Goal: Task Accomplishment & Management: Complete application form

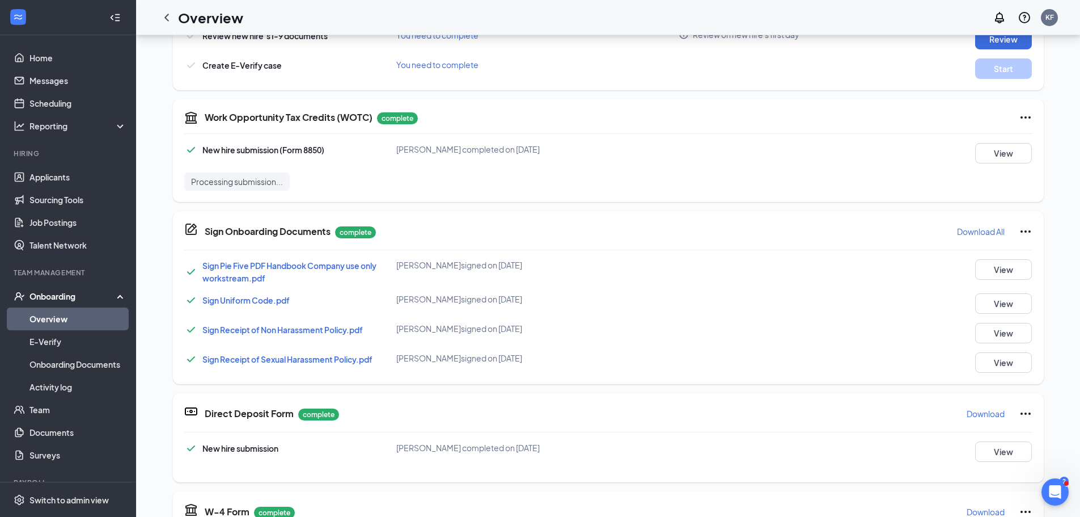
scroll to position [416, 0]
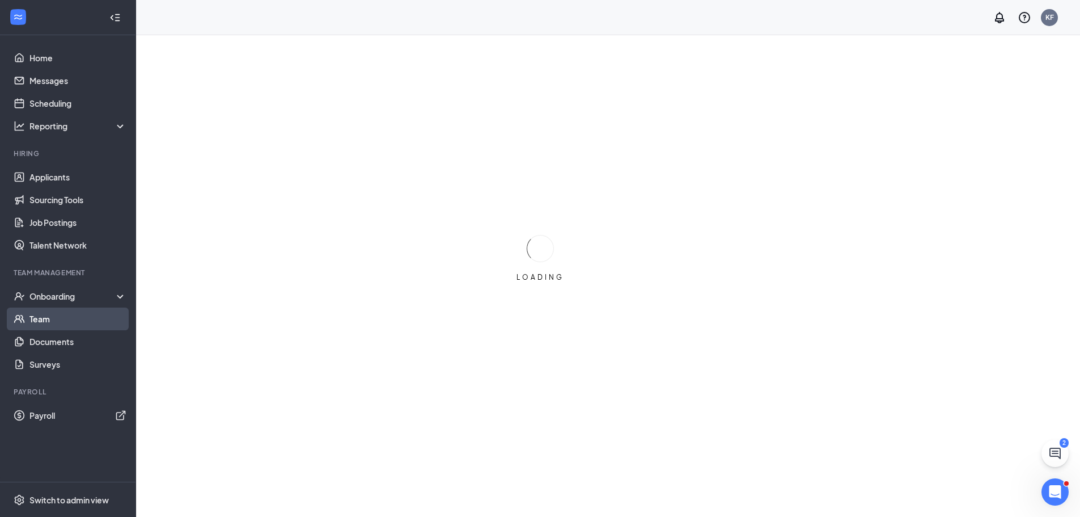
click at [52, 310] on link "Team" at bounding box center [77, 318] width 97 height 23
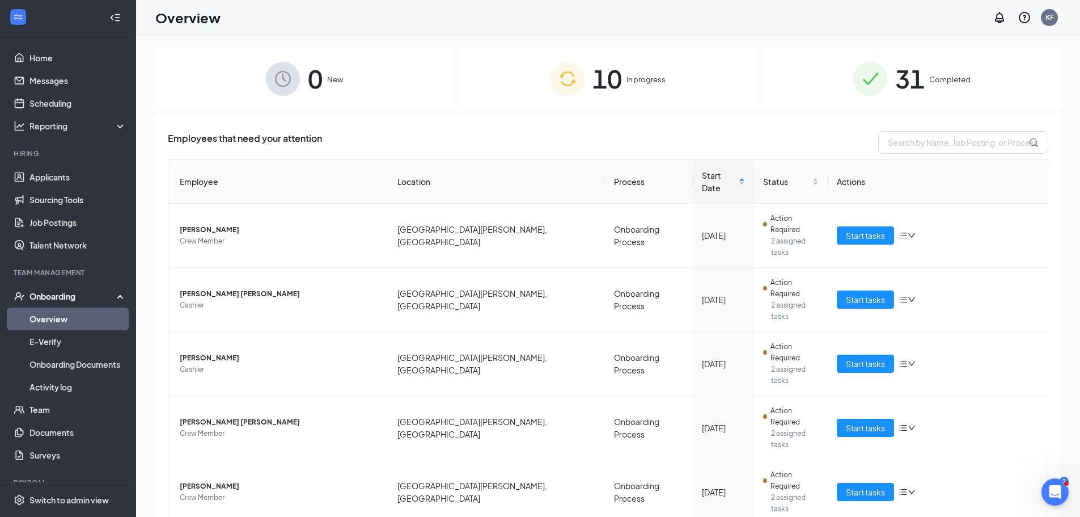
click at [627, 84] on span "In progress" at bounding box center [646, 79] width 39 height 11
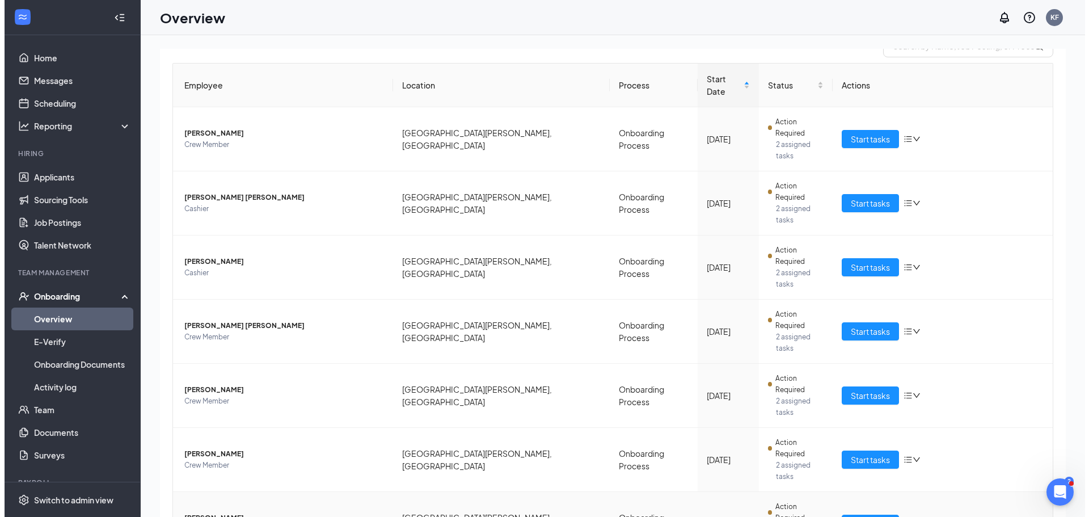
scroll to position [128, 0]
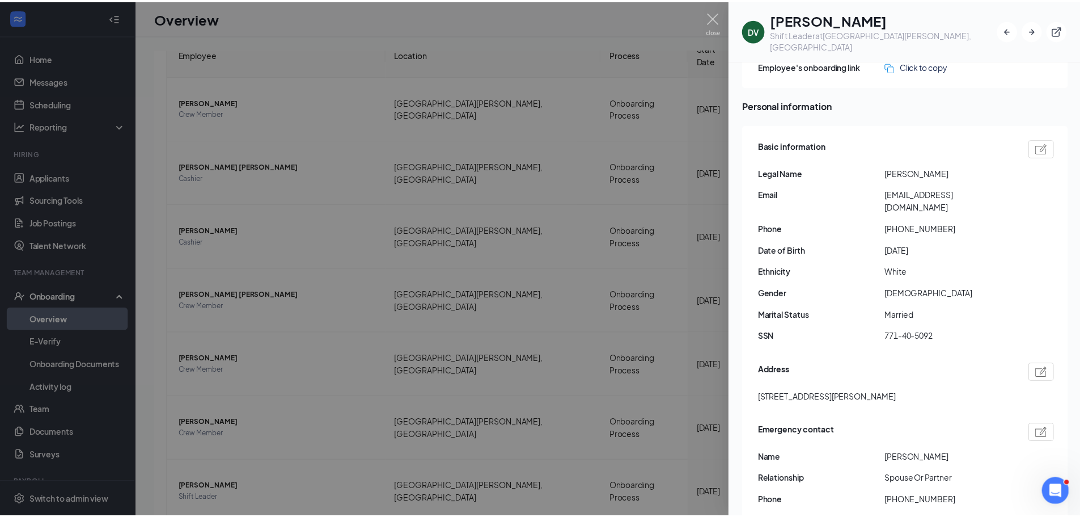
scroll to position [57, 0]
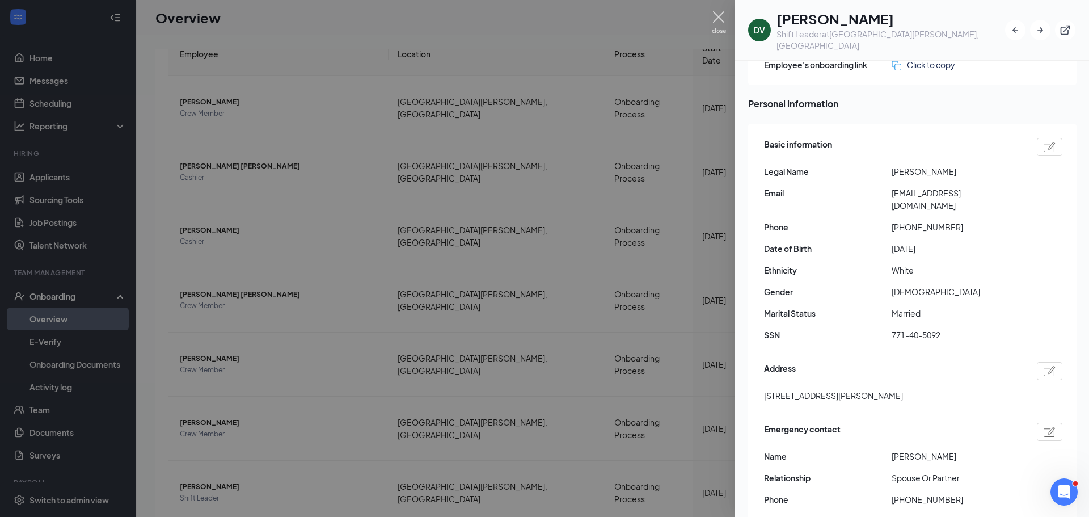
click at [721, 20] on img at bounding box center [719, 22] width 14 height 22
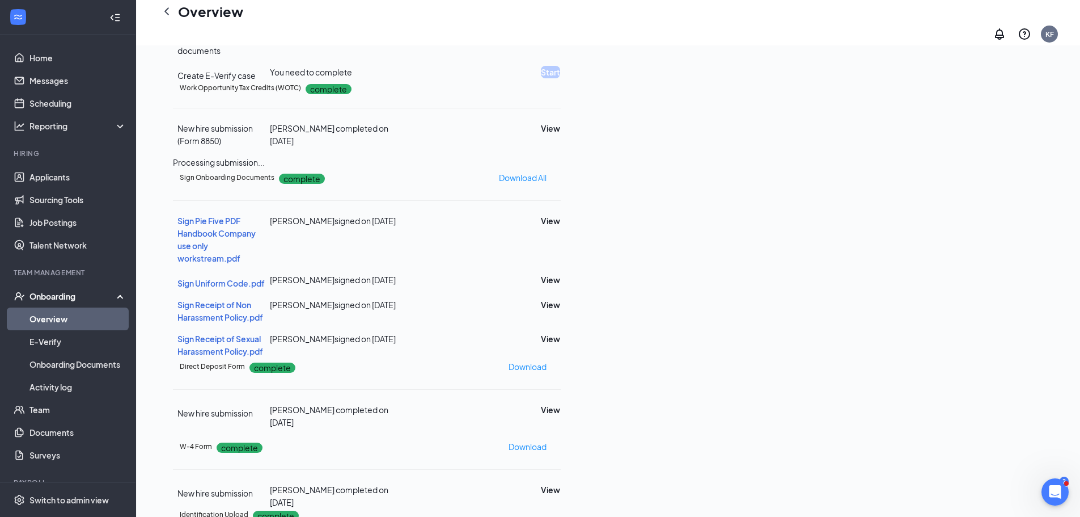
scroll to position [227, 0]
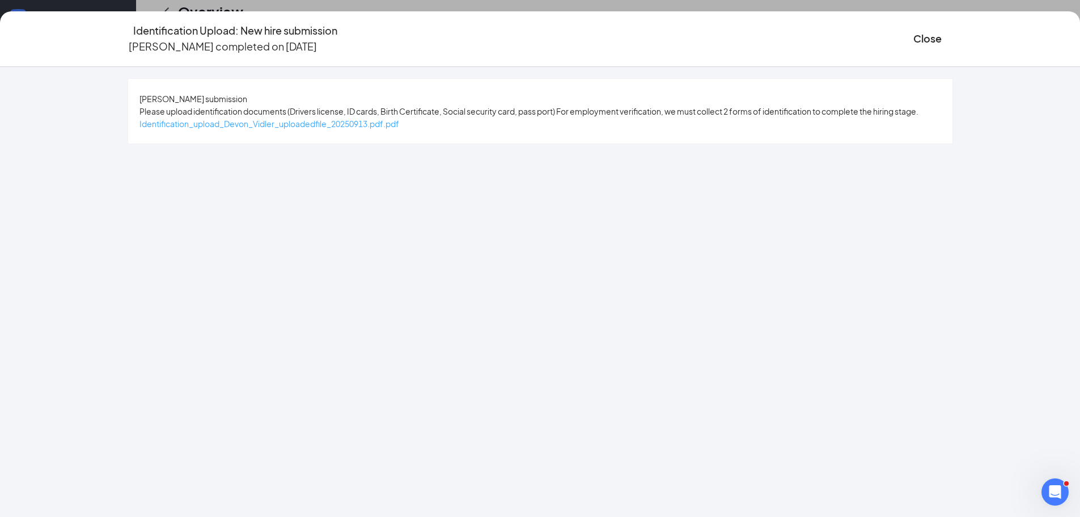
click at [370, 129] on span "Identification_upload_Devon_Vidler_uploadedfile_20250913.pdf.pdf" at bounding box center [269, 124] width 260 height 10
click at [913, 32] on button "Close" at bounding box center [927, 39] width 28 height 16
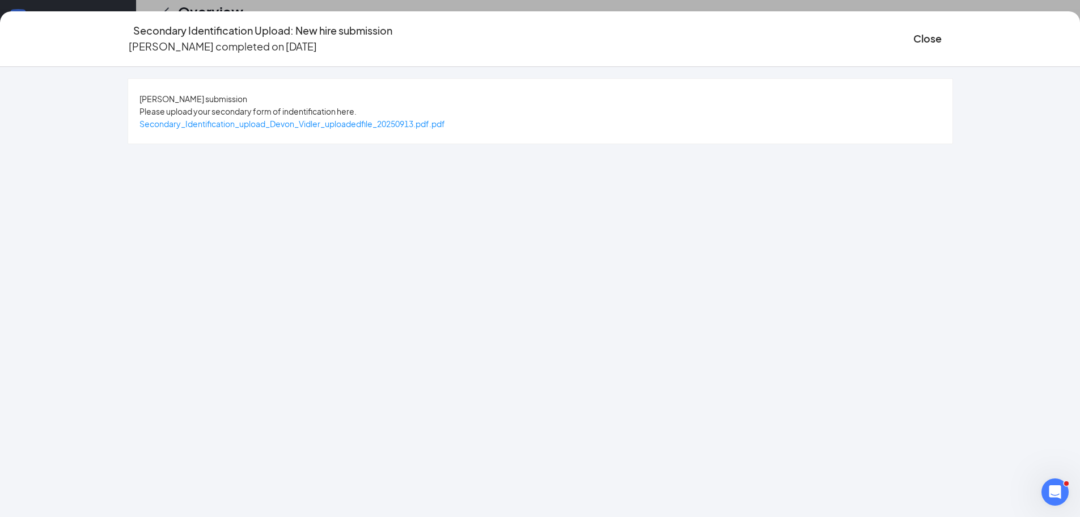
click at [415, 118] on div "Secondary_Identification_upload_Devon_Vidler_uploadedfile_20250913.pdf.pdf" at bounding box center [292, 123] width 306 height 12
click at [415, 126] on span "Secondary_Identification_upload_Devon_Vidler_uploadedfile_20250913.pdf.pdf" at bounding box center [292, 124] width 306 height 10
click at [913, 36] on button "Close" at bounding box center [927, 39] width 28 height 16
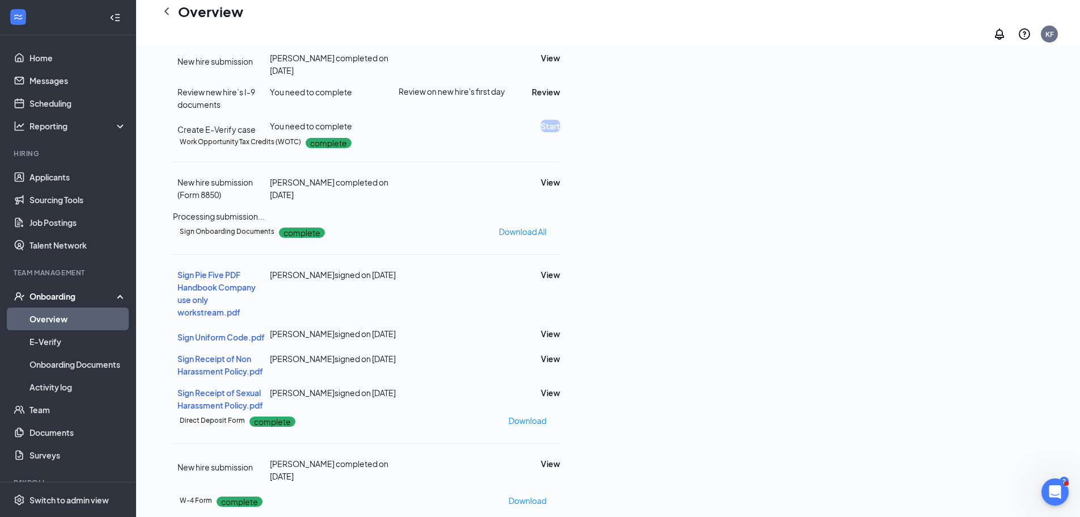
scroll to position [75, 0]
click at [512, 97] on div "Review on new hire's first day" at bounding box center [455, 91] width 113 height 11
click at [560, 98] on button "Review" at bounding box center [546, 92] width 28 height 12
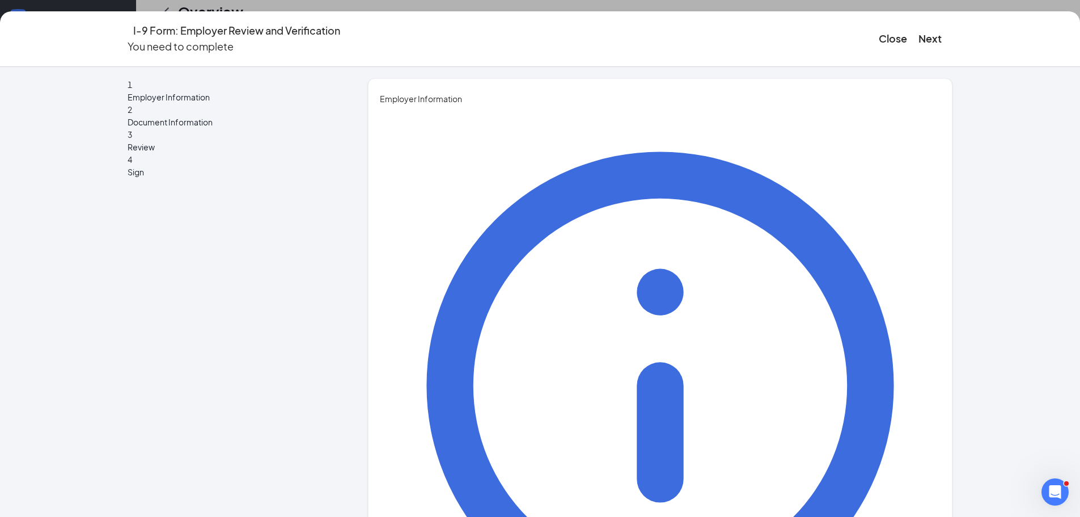
type input "[PERSON_NAME]"
type input "French"
type input "[EMAIL_ADDRESS][DOMAIN_NAME]"
type input "9046877057"
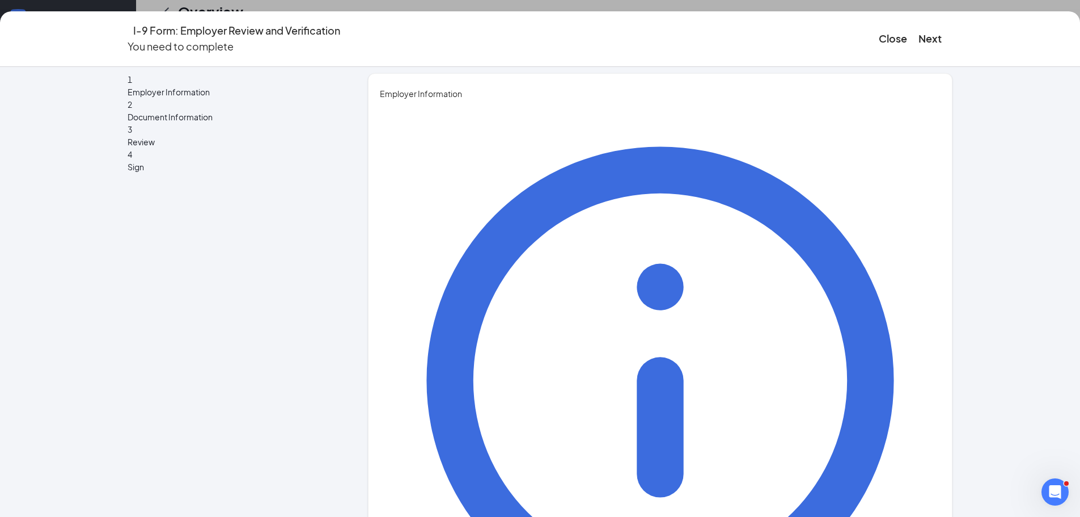
scroll to position [7, 0]
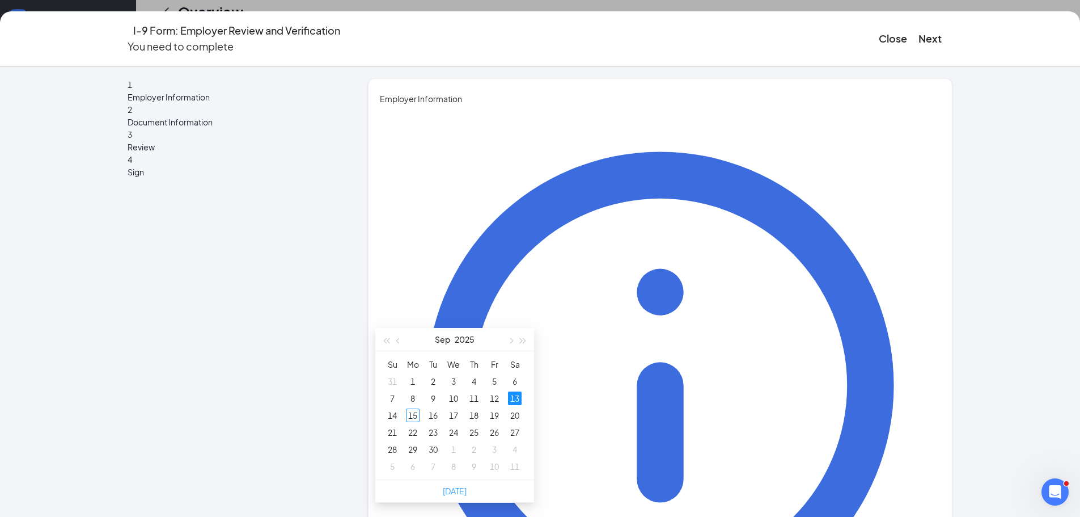
scroll to position [340, 0]
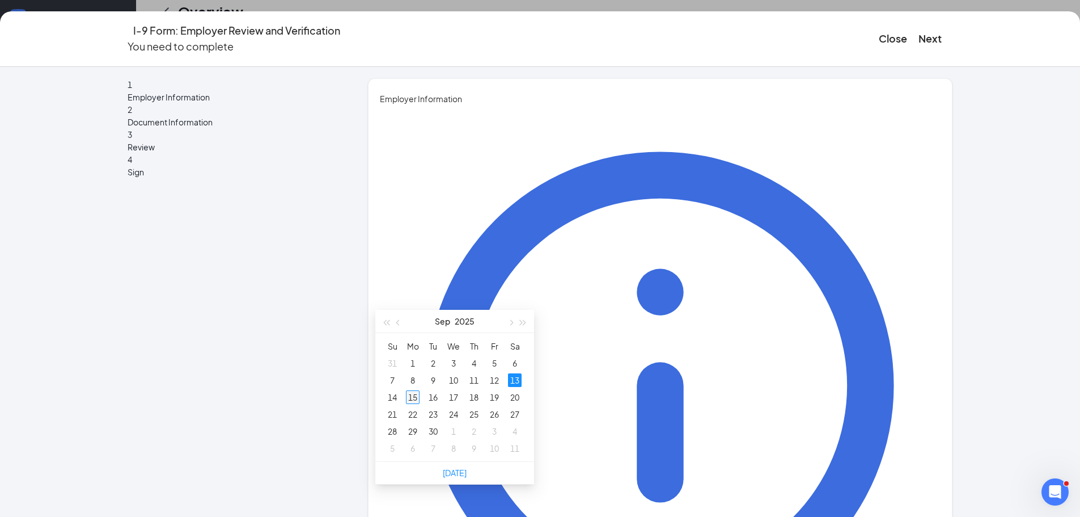
type input "[DATE]"
click at [412, 396] on div "15" at bounding box center [413, 397] width 14 height 14
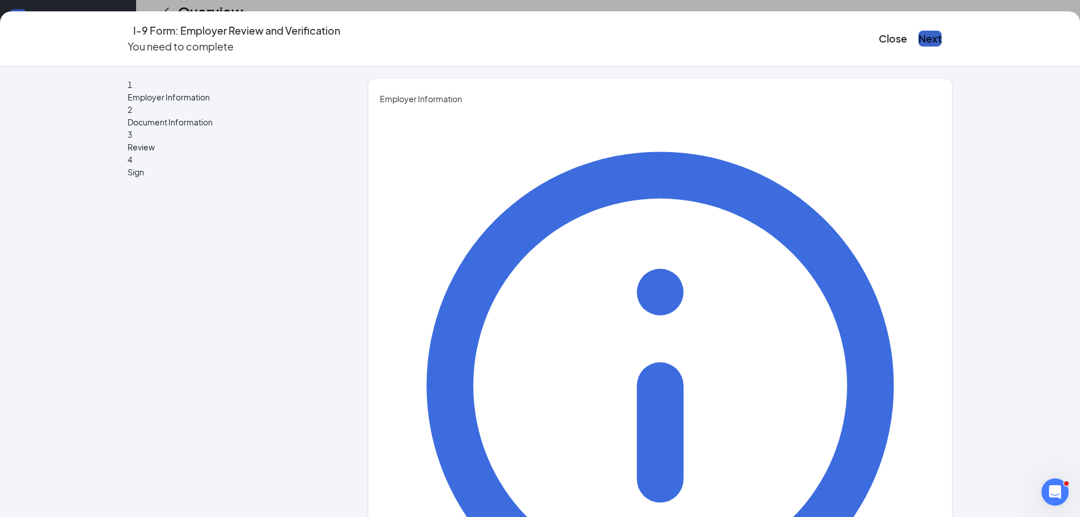
click at [919, 37] on button "Next" at bounding box center [930, 39] width 23 height 16
type input "CEO"
click at [919, 31] on button "Next" at bounding box center [930, 39] width 23 height 16
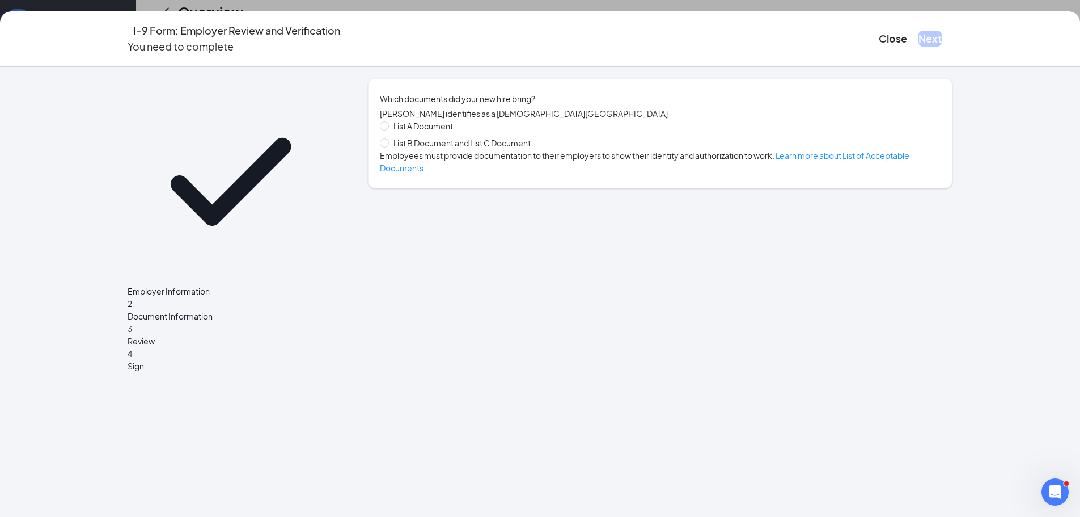
click at [490, 146] on span "List B Document and List C Document" at bounding box center [462, 143] width 146 height 12
click at [388, 146] on input "List B Document and List C Document" at bounding box center [384, 142] width 8 height 8
radio input "true"
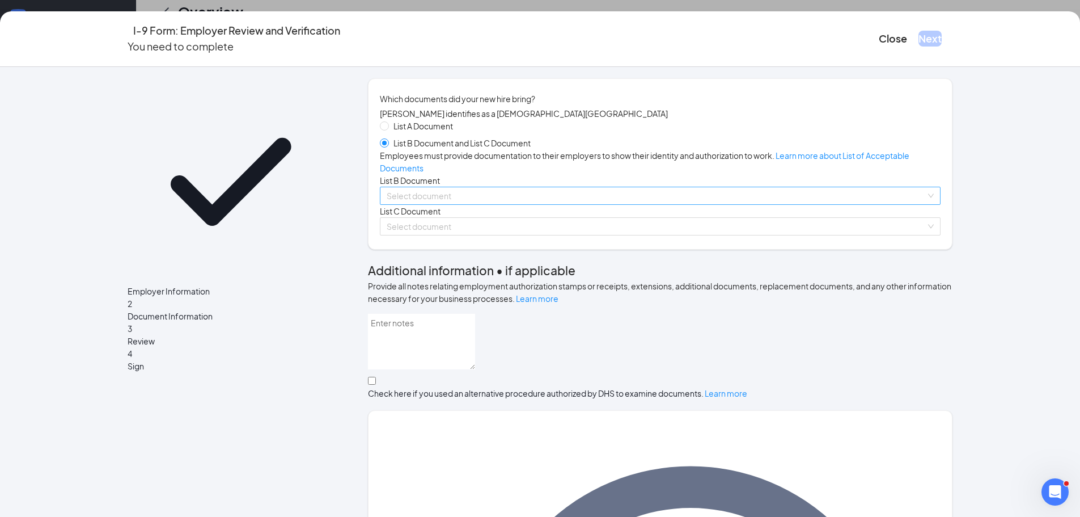
click at [510, 204] on input "search" at bounding box center [656, 195] width 539 height 17
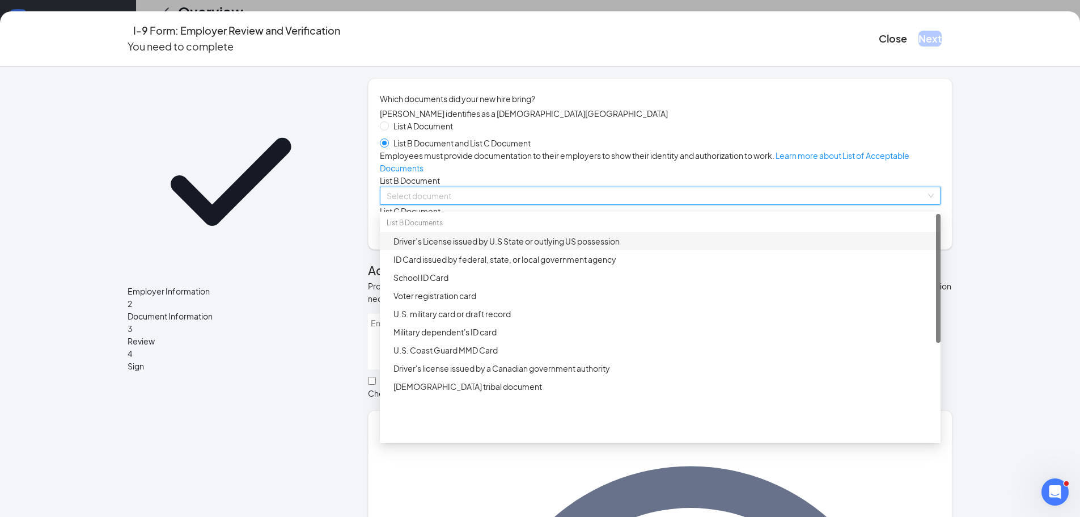
click at [518, 247] on div "Driver’s License issued by U.S State or outlying US possession" at bounding box center [663, 241] width 540 height 12
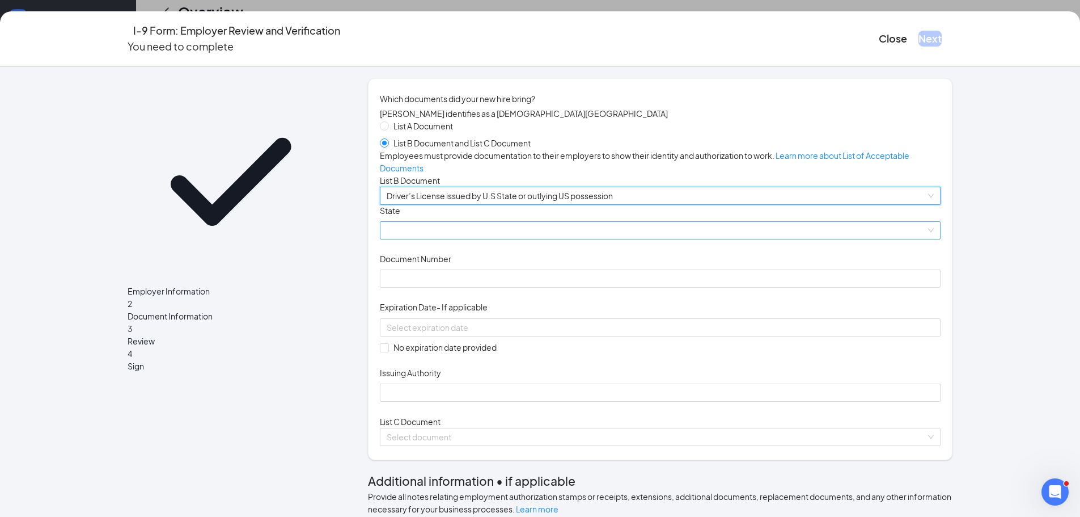
click at [526, 239] on span at bounding box center [660, 230] width 547 height 17
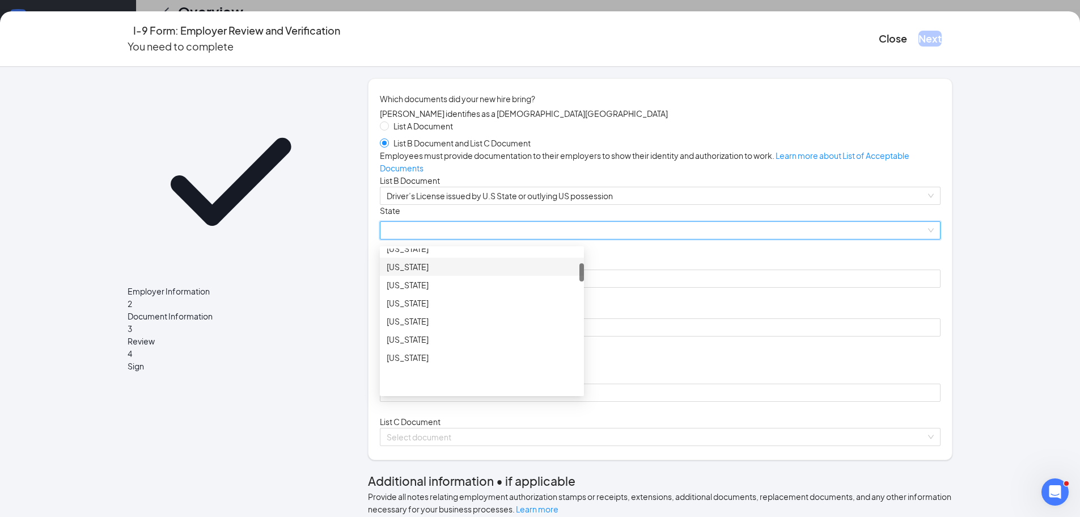
scroll to position [227, 0]
click at [503, 300] on div "[US_STATE]" at bounding box center [482, 293] width 191 height 12
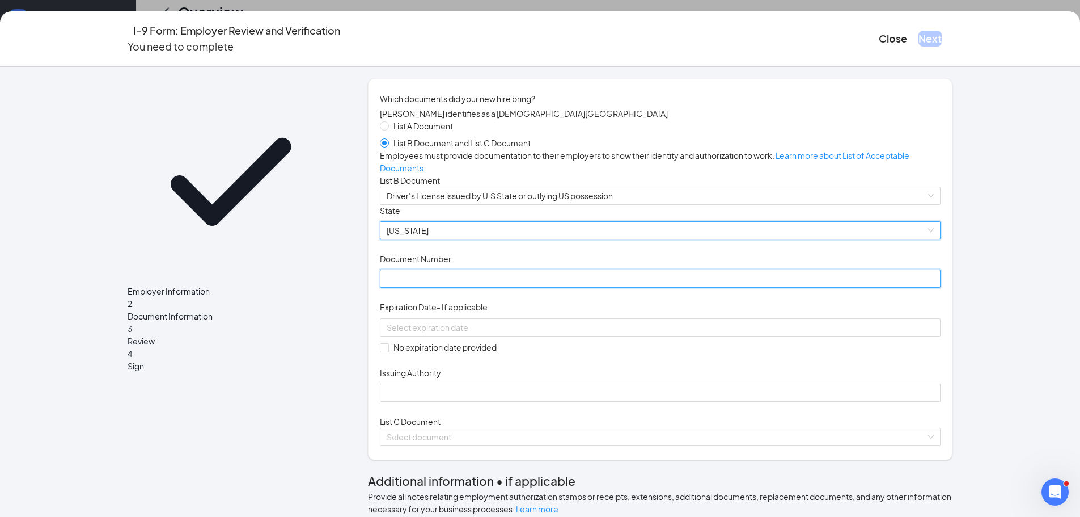
click at [497, 287] on input "Document Number" at bounding box center [660, 278] width 561 height 18
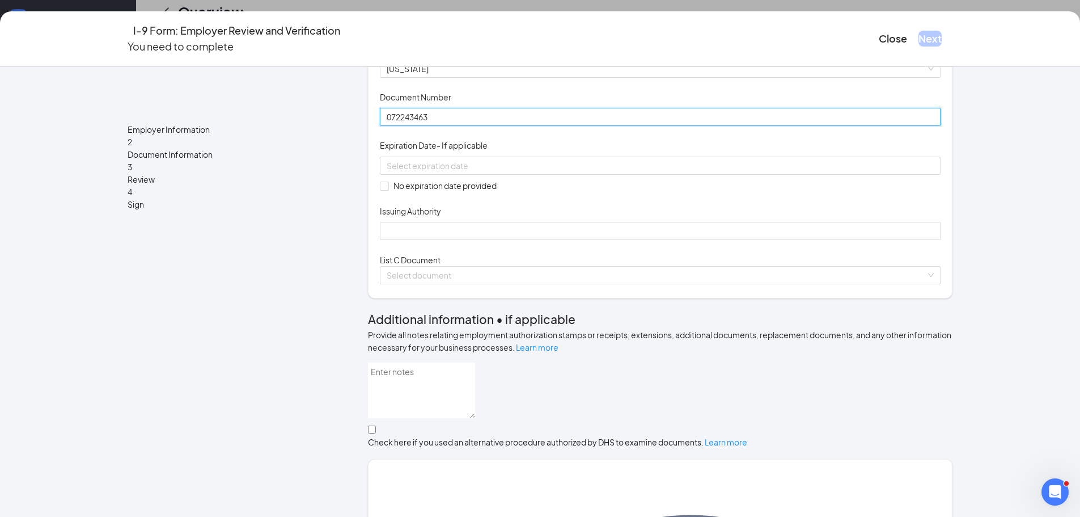
scroll to position [170, 0]
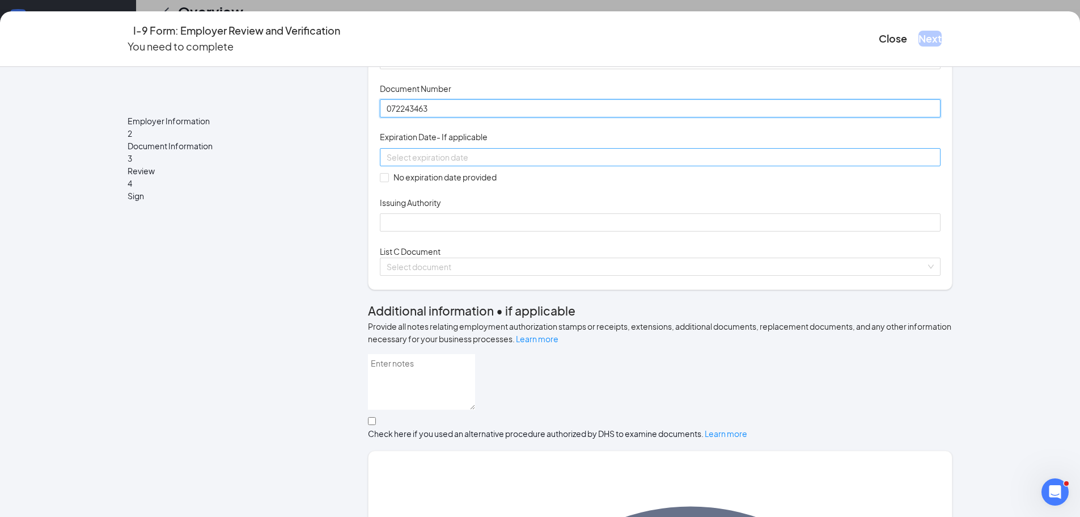
type input "072243463"
click at [479, 163] on input at bounding box center [659, 157] width 545 height 12
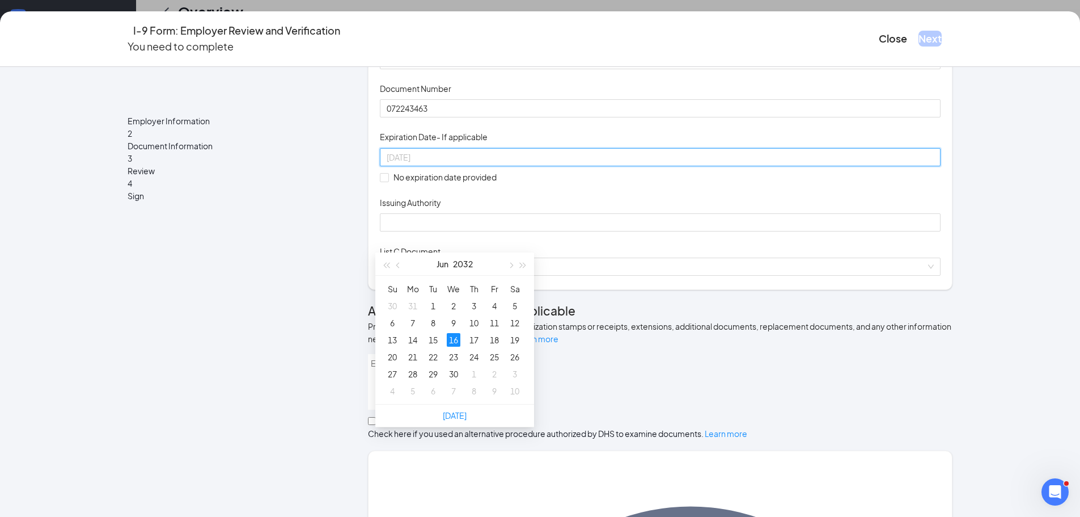
click at [448, 337] on div "16" at bounding box center [454, 340] width 14 height 14
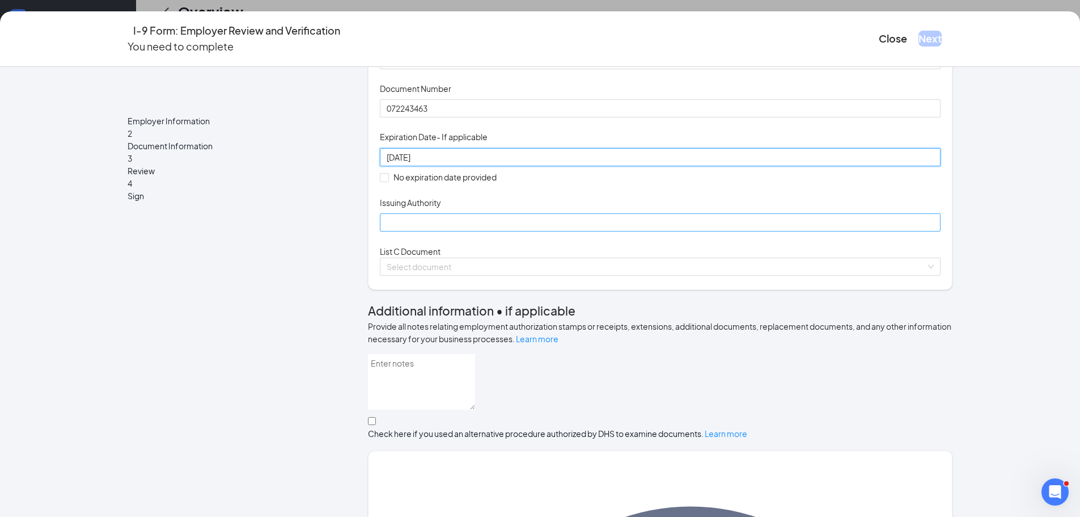
type input "[DATE]"
click at [412, 231] on input "Issuing Authority" at bounding box center [660, 222] width 561 height 18
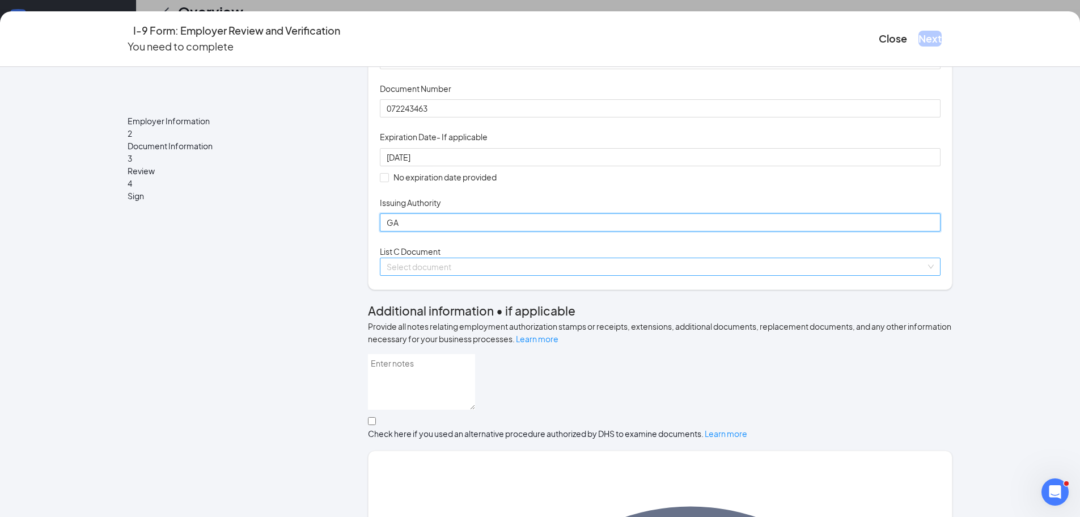
type input "GA"
click at [434, 275] on input "search" at bounding box center [656, 266] width 539 height 17
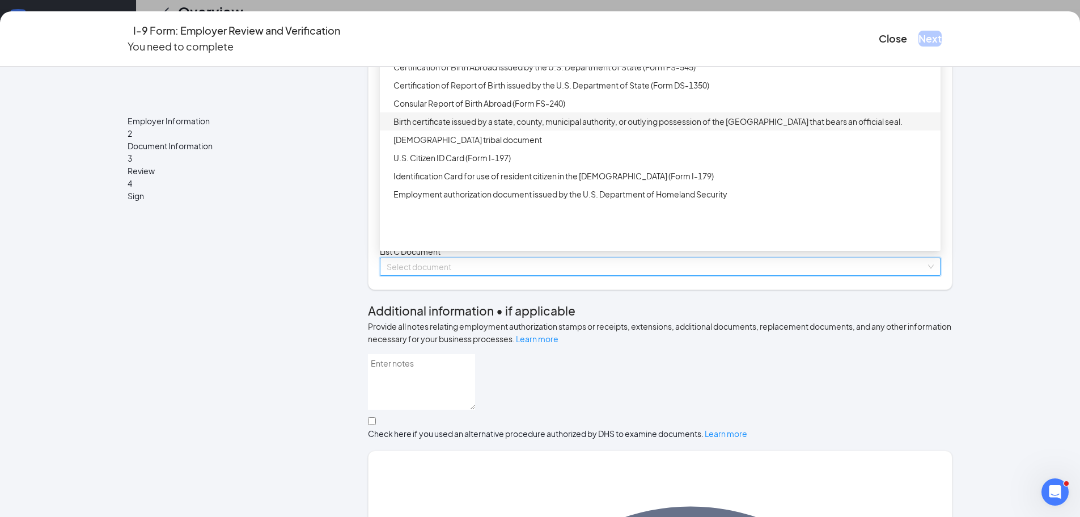
click at [560, 128] on div "Birth certificate issued by a state, county, municipal authority, or outlying p…" at bounding box center [663, 121] width 540 height 12
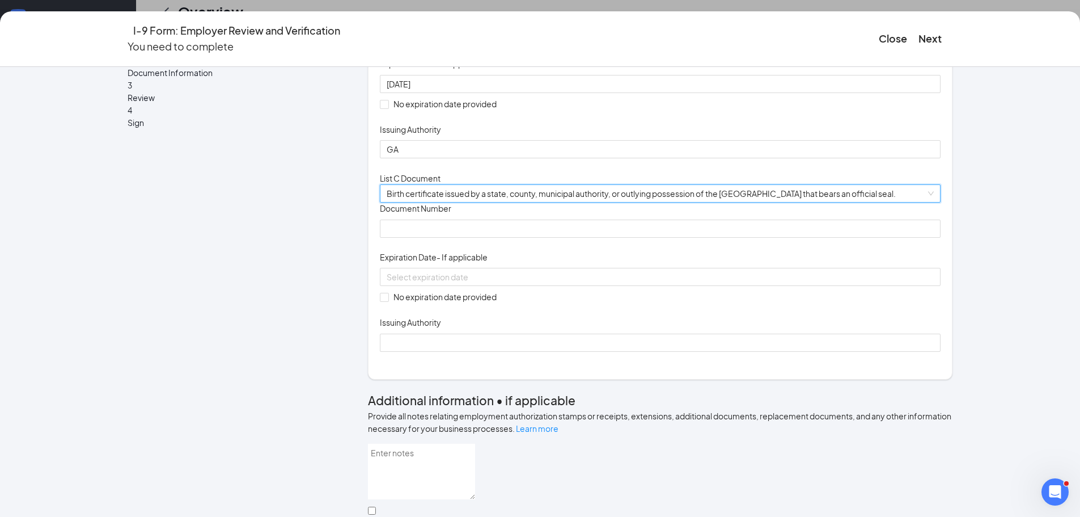
scroll to position [340, 0]
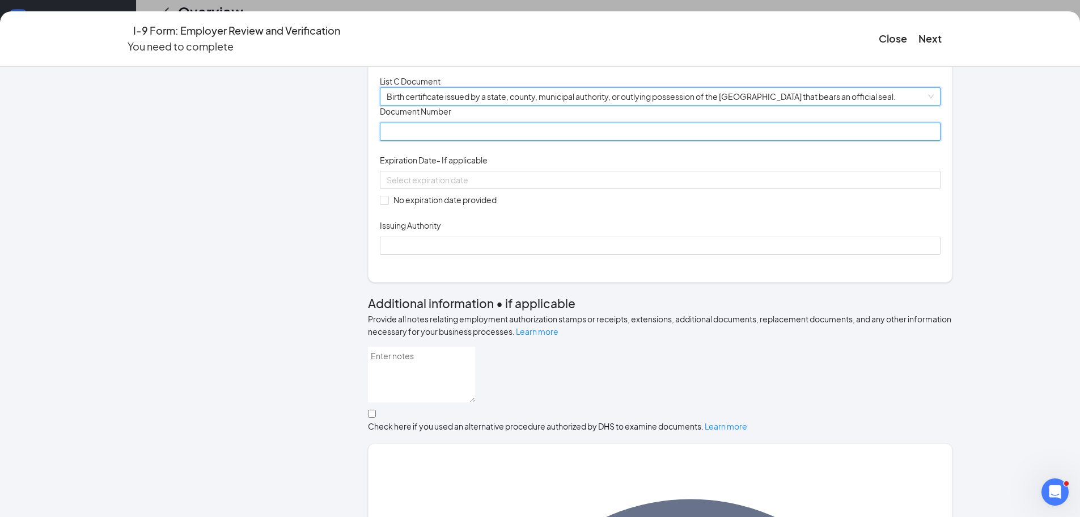
click at [527, 141] on input "Document Number" at bounding box center [660, 131] width 561 height 18
type input "1092005093661"
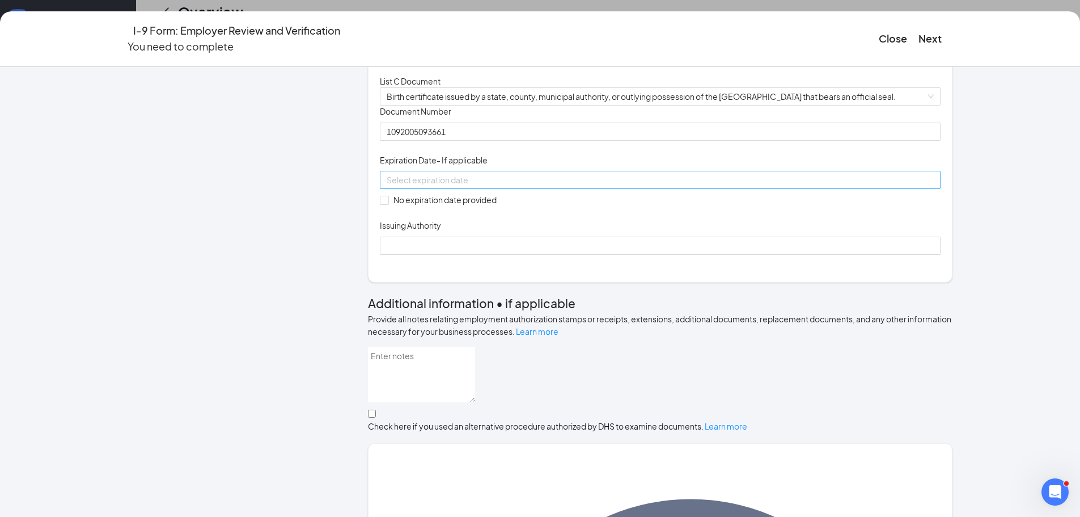
click at [510, 186] on div at bounding box center [660, 179] width 547 height 12
drag, startPoint x: 687, startPoint y: 259, endPoint x: 236, endPoint y: 379, distance: 467.1
click at [684, 254] on div "Document Title Birth certificate issued by a state, county, municipal authority…" at bounding box center [660, 179] width 561 height 149
click at [383, 204] on input "No expiration date provided" at bounding box center [384, 200] width 8 height 8
checkbox input "true"
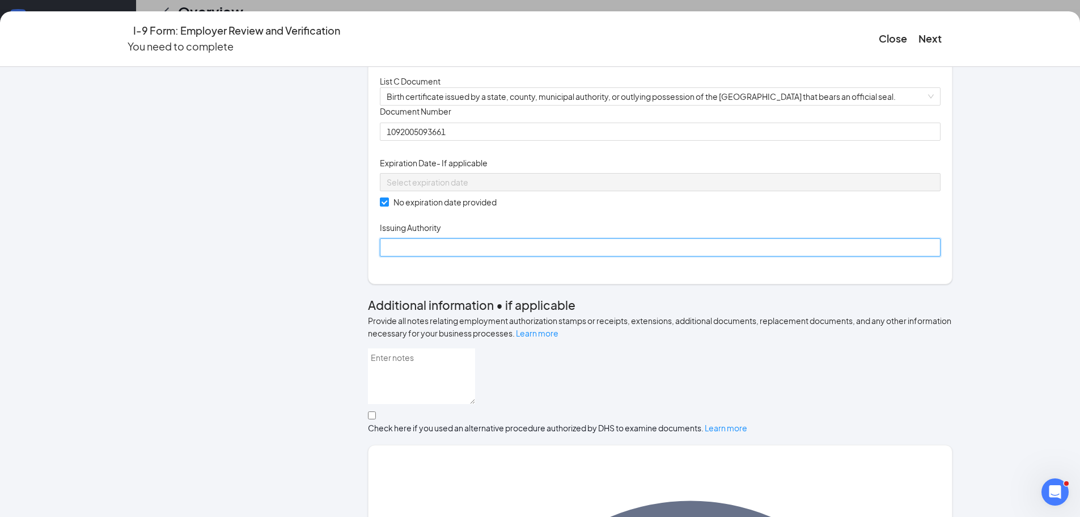
click at [414, 256] on input "Issuing Authority" at bounding box center [660, 247] width 561 height 18
type input "STATE"
click at [778, 256] on div "Document Title Birth certificate issued by a state, county, municipal authority…" at bounding box center [660, 180] width 561 height 151
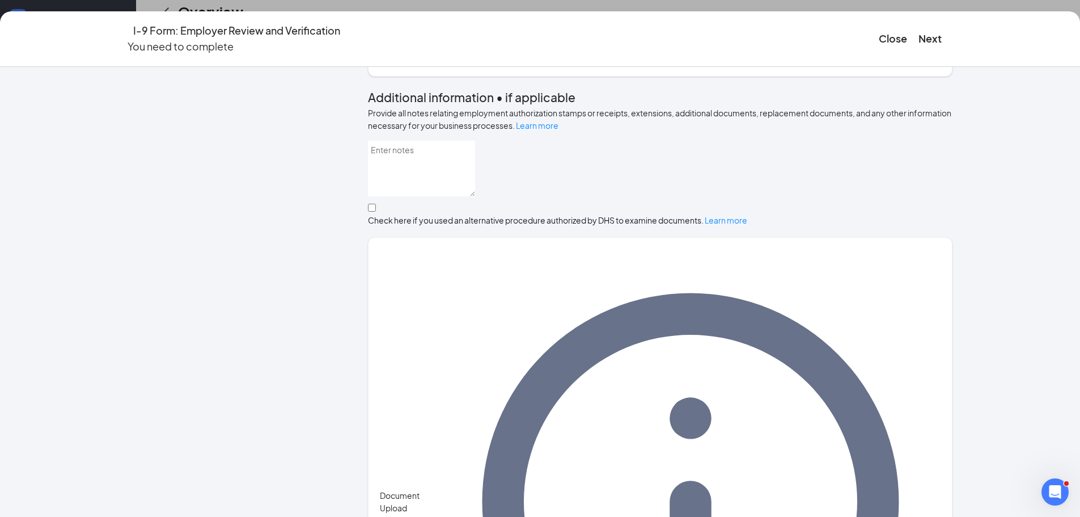
scroll to position [454, 0]
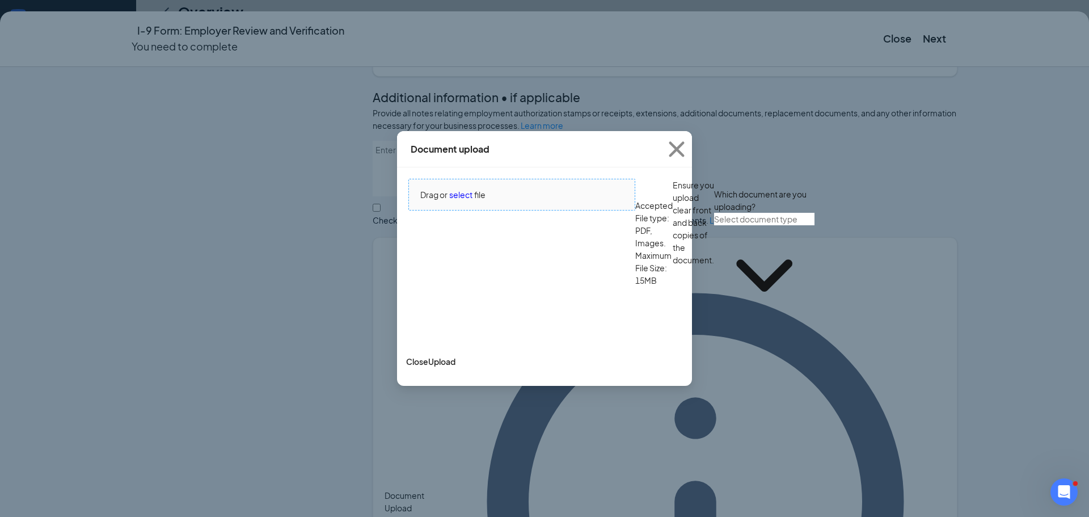
click at [531, 201] on div "Drag or select file" at bounding box center [522, 194] width 226 height 12
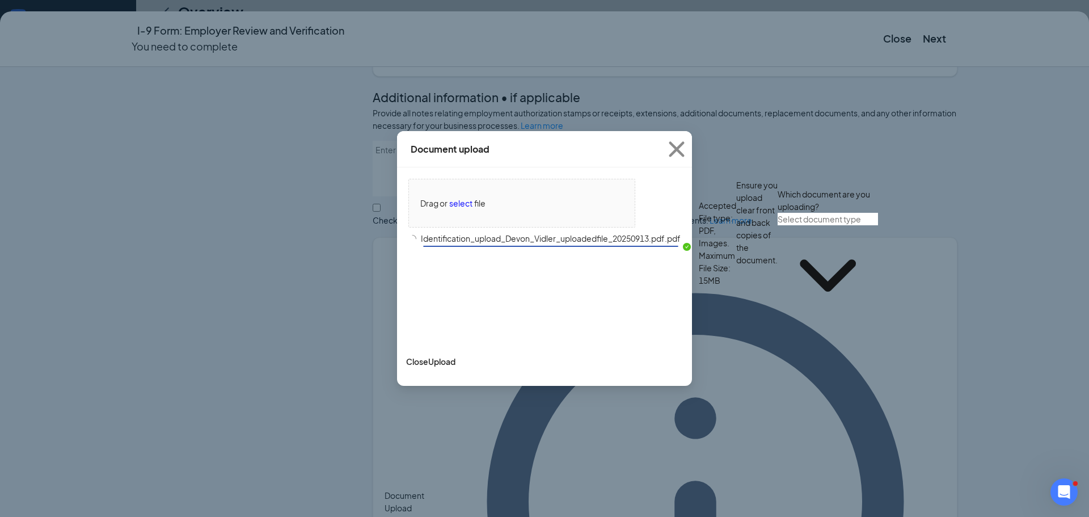
click at [777, 225] on input "text" at bounding box center [827, 219] width 100 height 12
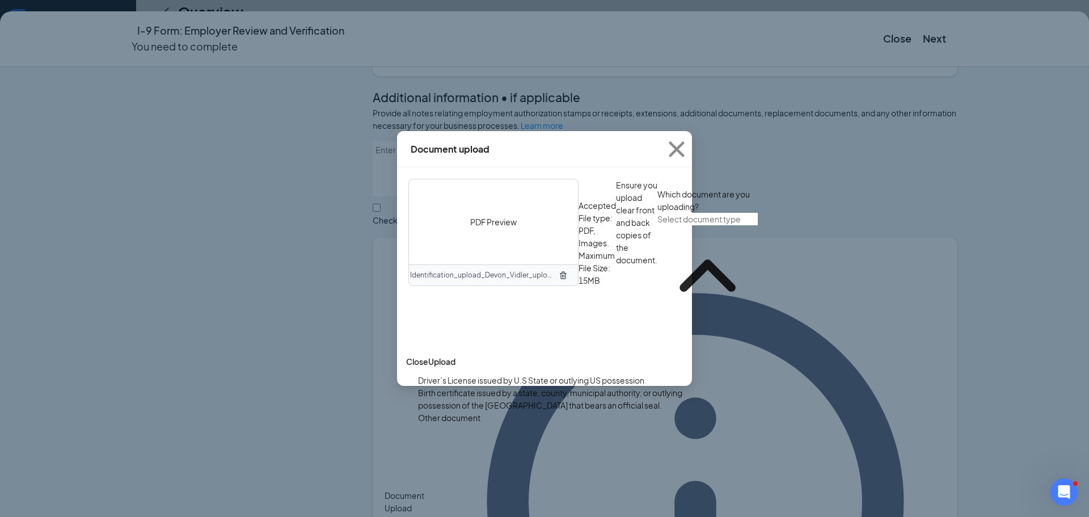
click at [522, 400] on div "Birth certificate issued by a state, county, municipal authority, or outlying p…" at bounding box center [555, 398] width 274 height 25
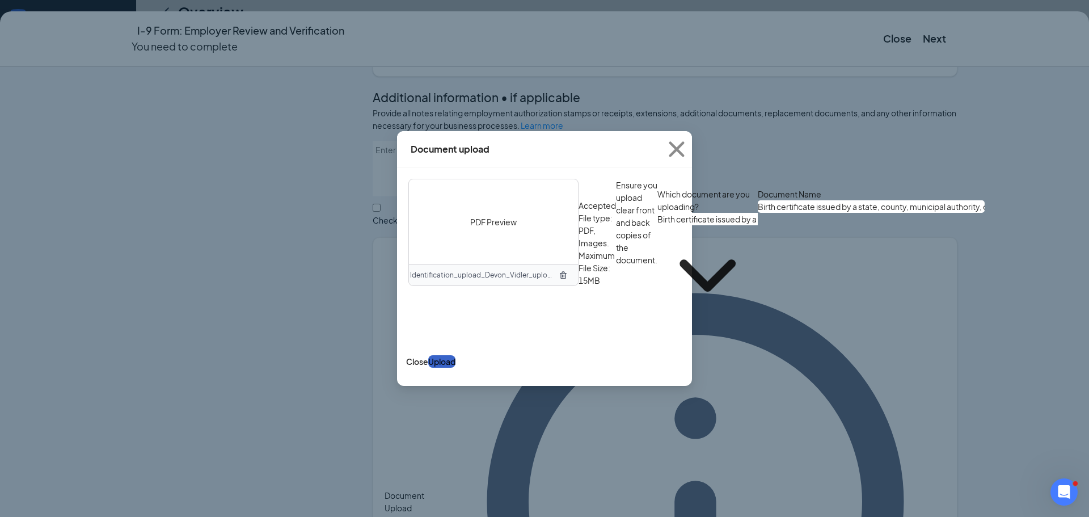
click at [455, 367] on button "Upload" at bounding box center [441, 361] width 27 height 12
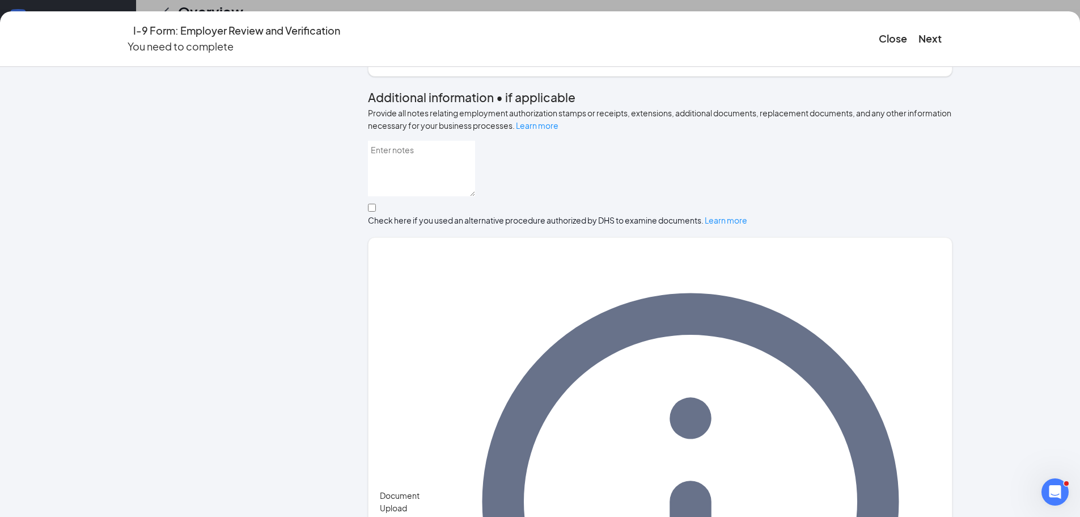
click at [251, 196] on div "Employer Information 2 Document Information 3 Review 4 Sign" at bounding box center [231, 202] width 206 height 1343
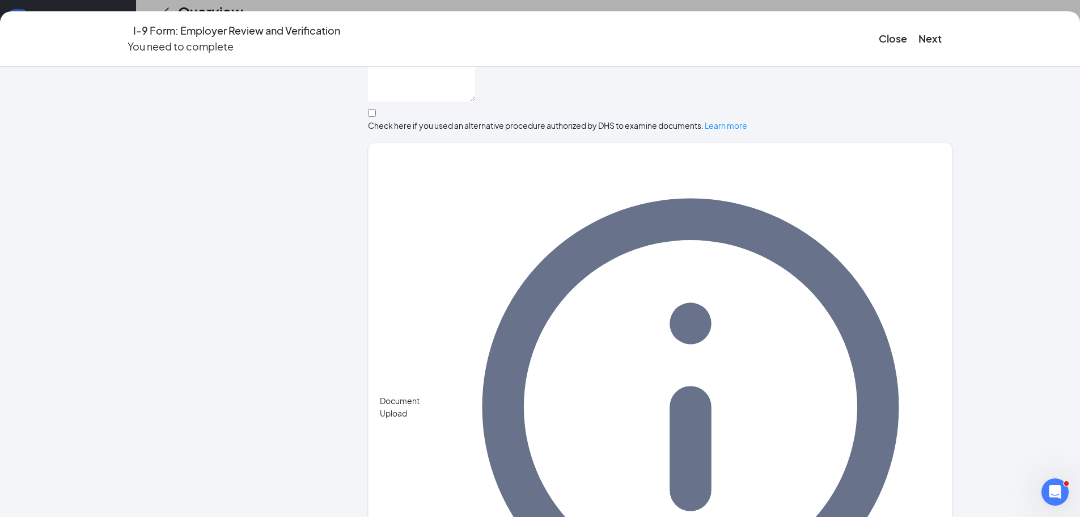
scroll to position [655, 0]
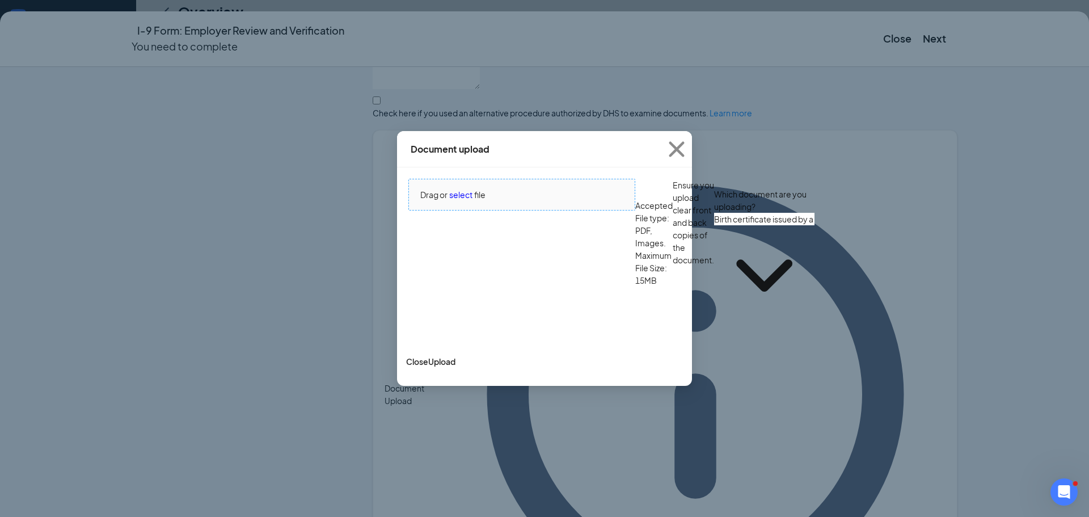
click at [472, 201] on span "select" at bounding box center [460, 194] width 23 height 12
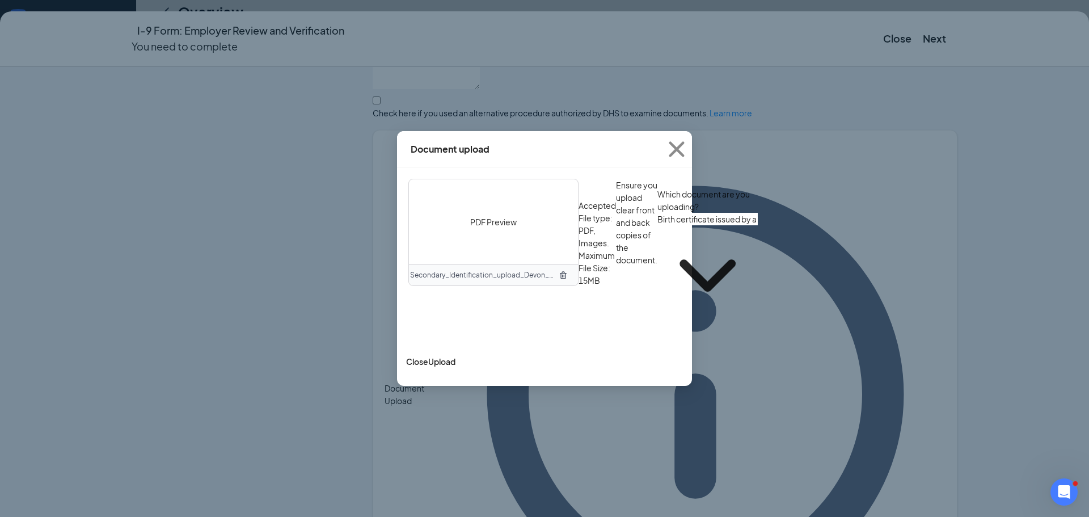
click at [657, 225] on input "Birth certificate issued by a state, county, municipal authority, or outlying p…" at bounding box center [707, 219] width 100 height 12
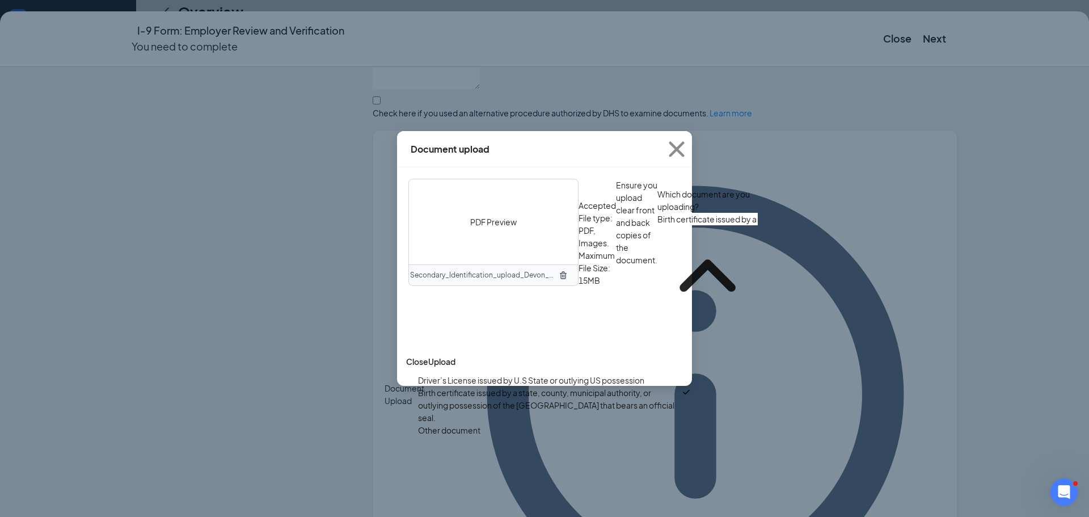
click at [505, 374] on div "Driver’s License issued by U.S State or outlying US possession" at bounding box center [531, 380] width 226 height 12
type input "Driver’s License issued by U.S State or outlying US possession"
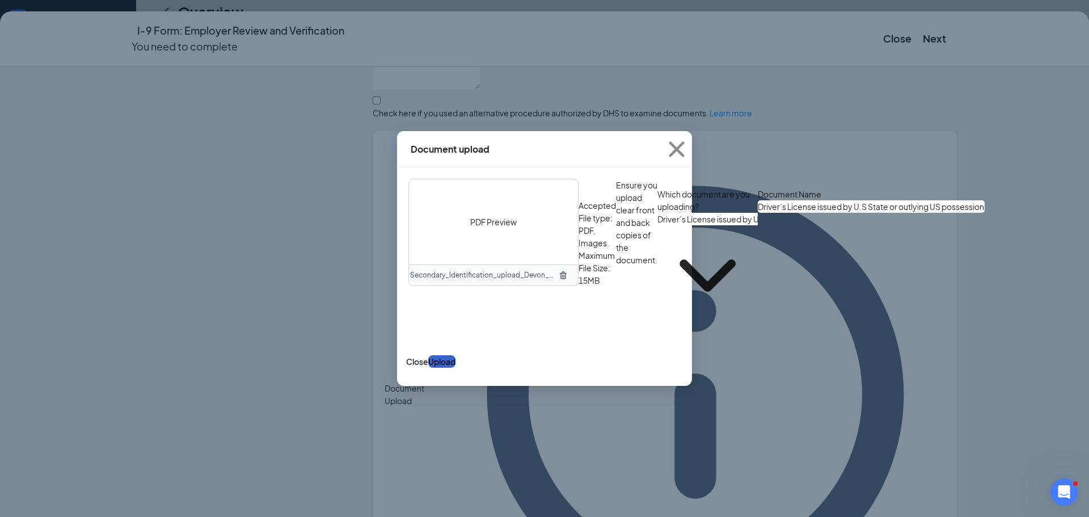
click at [455, 367] on button "Upload" at bounding box center [441, 361] width 27 height 12
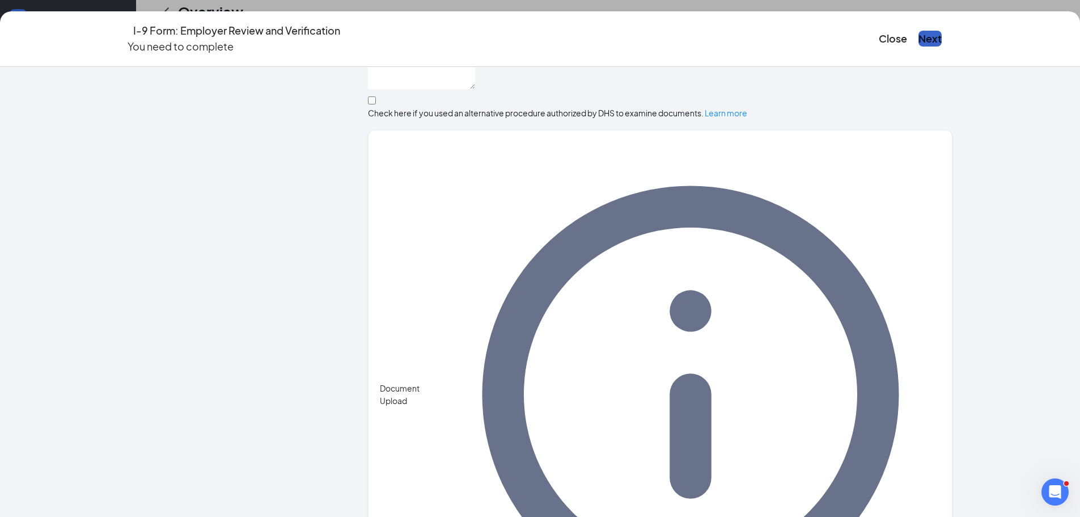
click at [919, 41] on button "Next" at bounding box center [930, 39] width 23 height 16
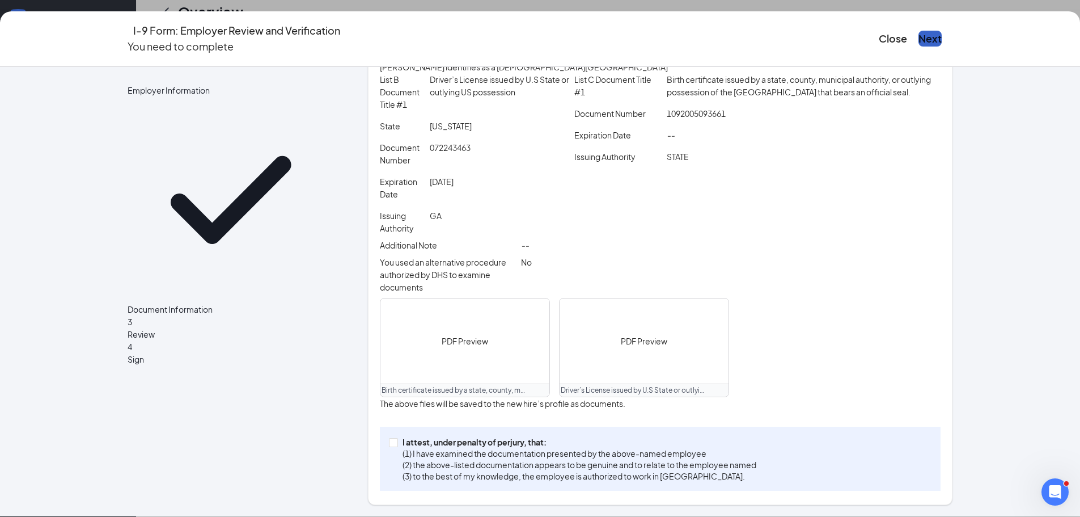
scroll to position [259, 0]
click at [637, 467] on p "(2) the above-listed documentation appears to be genuine and to relate to the e…" at bounding box center [580, 464] width 354 height 11
click at [397, 446] on input "I attest, under penalty of [PERSON_NAME], that: (1) I have examined the documen…" at bounding box center [393, 442] width 8 height 8
checkbox input "true"
click at [919, 31] on button "Next" at bounding box center [930, 39] width 23 height 16
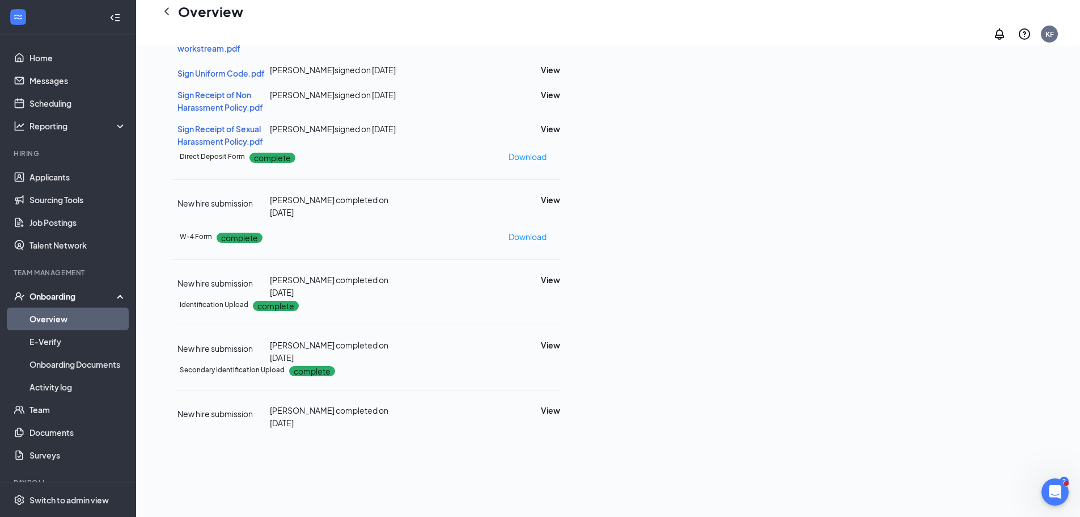
scroll to position [46, 0]
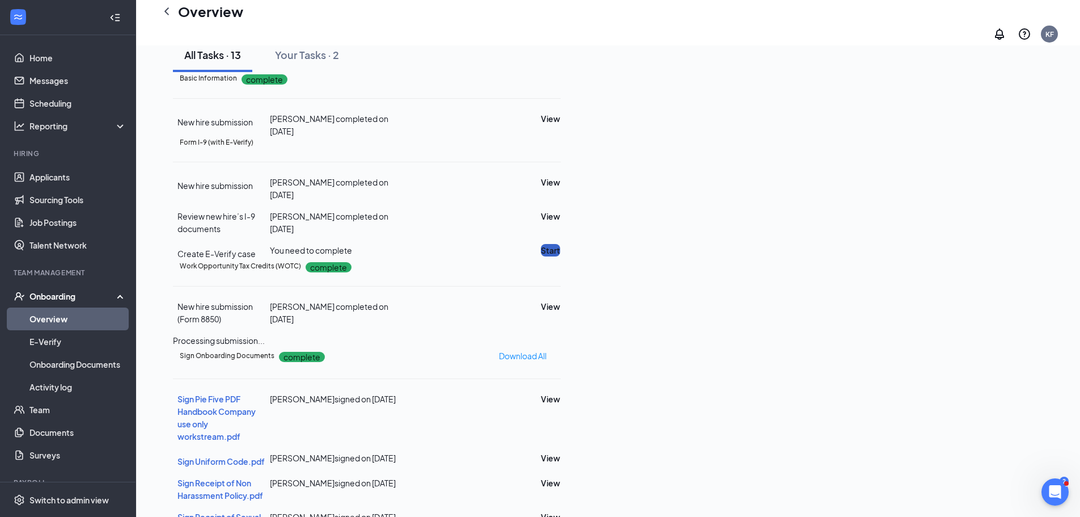
click at [560, 256] on button "Start" at bounding box center [550, 250] width 19 height 12
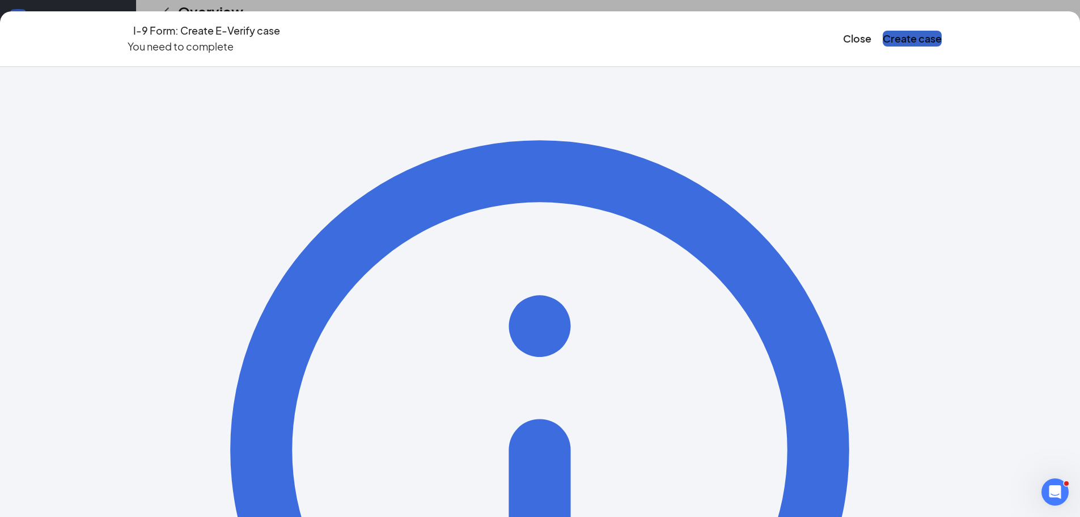
click at [883, 39] on button "Create case" at bounding box center [912, 39] width 59 height 16
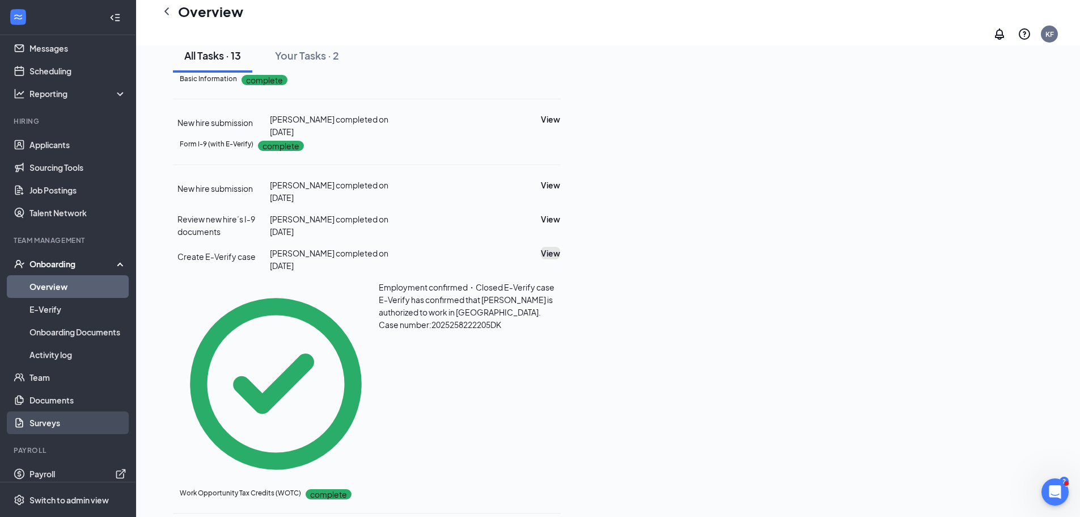
scroll to position [40, 0]
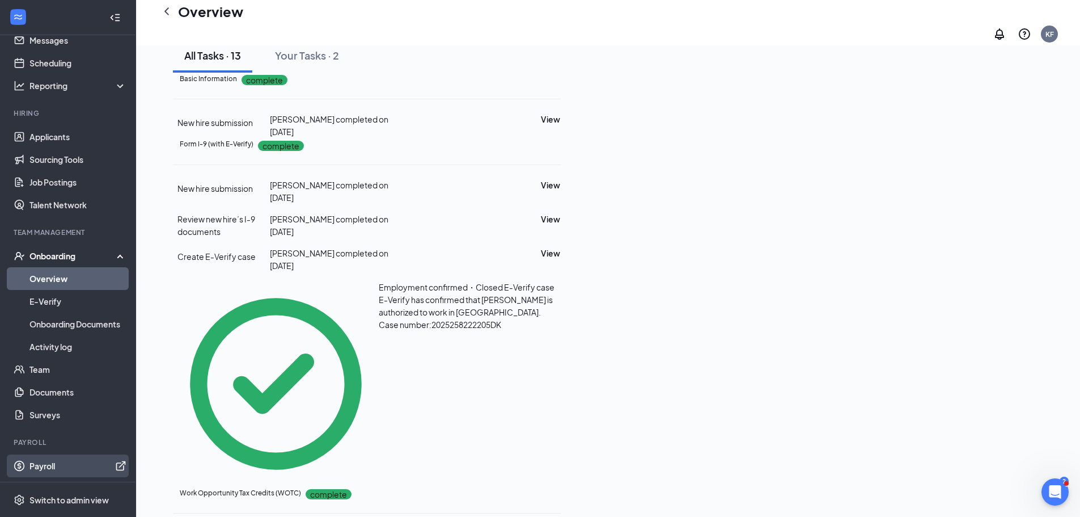
click at [79, 459] on link "Payroll" at bounding box center [77, 465] width 97 height 23
